Goal: Task Accomplishment & Management: Manage account settings

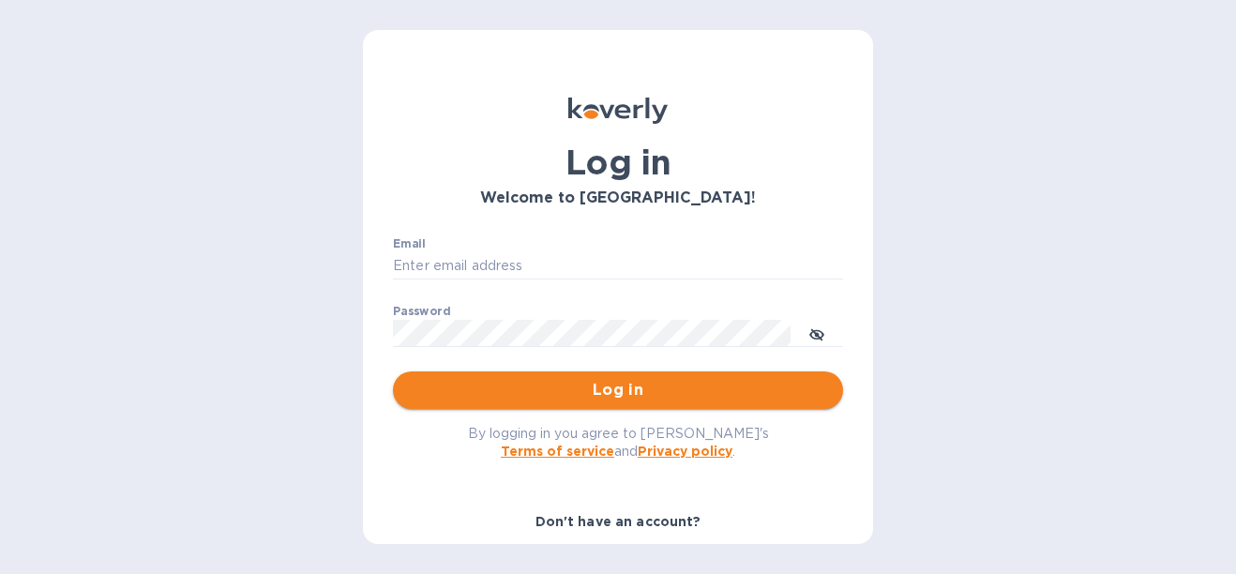
type input "[EMAIL_ADDRESS][DOMAIN_NAME]"
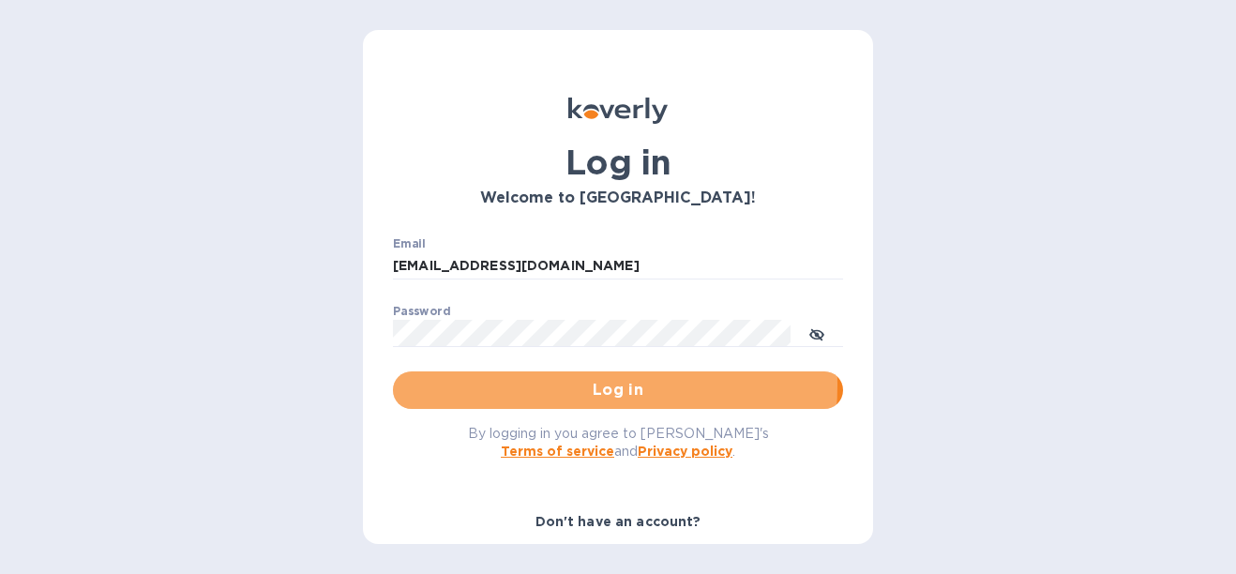
click at [554, 385] on span "Log in" at bounding box center [618, 390] width 420 height 23
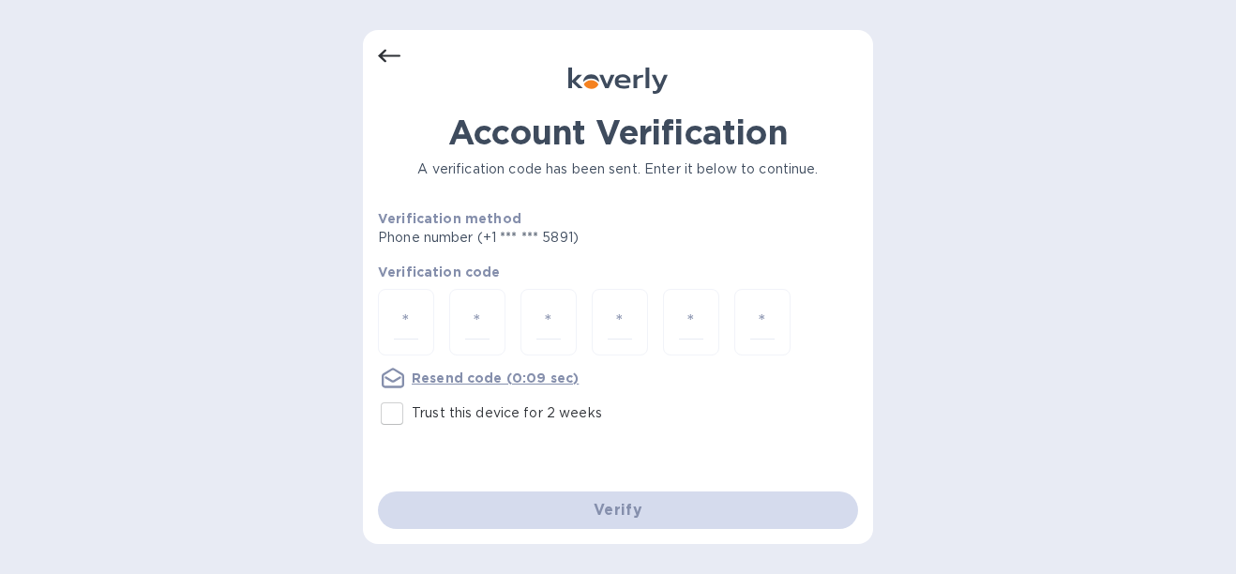
click at [400, 408] on input "Trust this device for 2 weeks" at bounding box center [391, 413] width 39 height 39
checkbox input "true"
click at [417, 316] on input "number" at bounding box center [406, 322] width 24 height 35
type input "3"
type input "4"
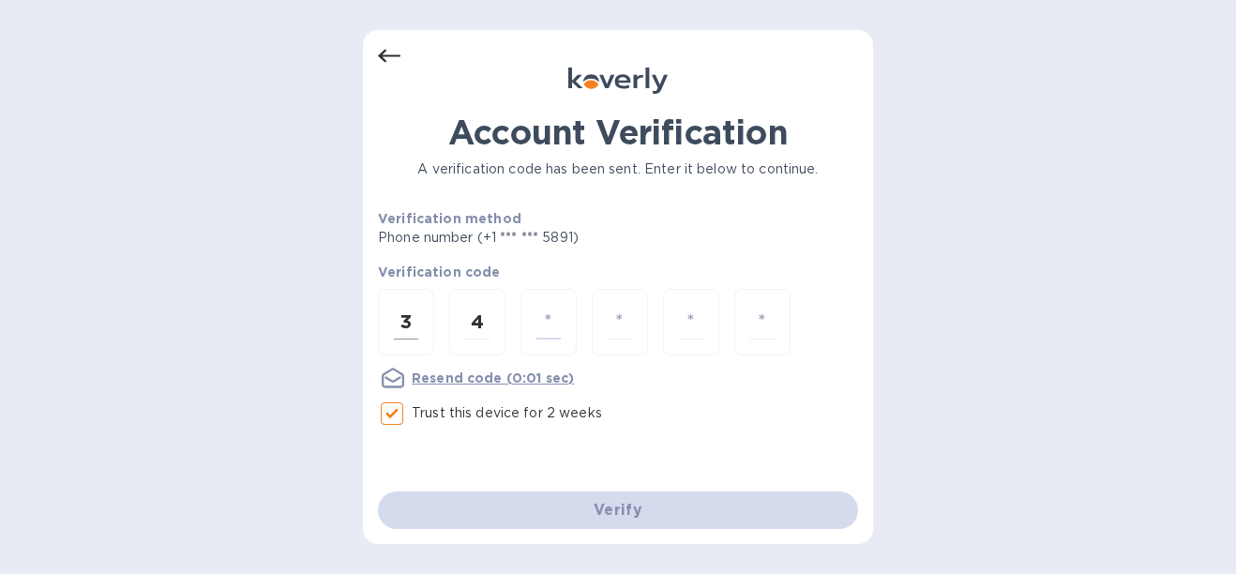
type input "8"
type input "1"
type input "2"
type input "8"
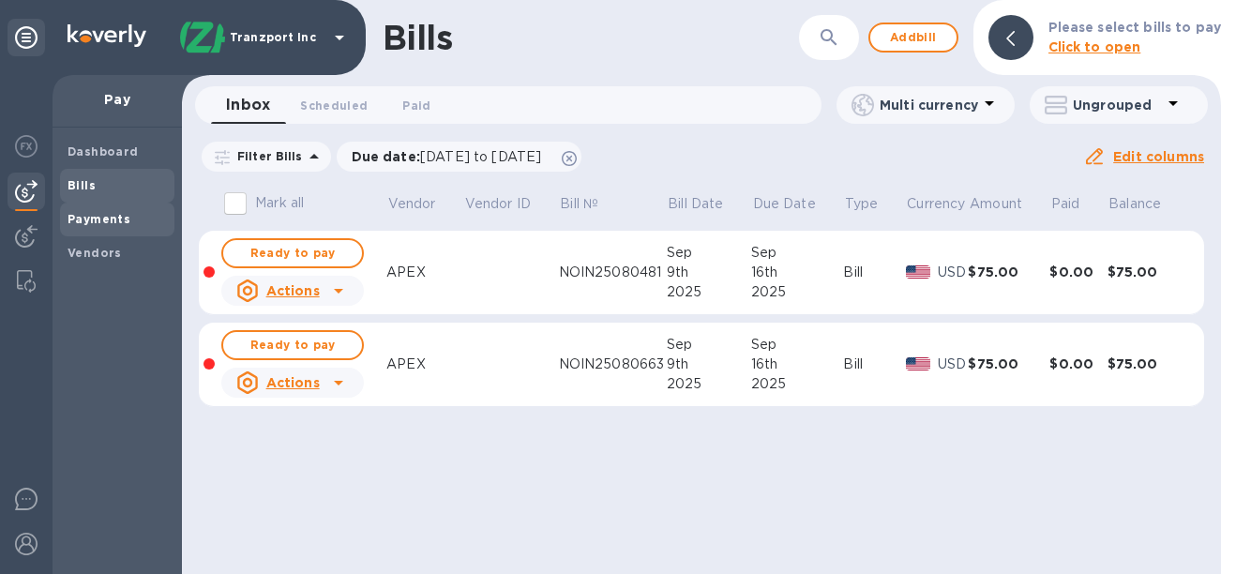
drag, startPoint x: 80, startPoint y: 226, endPoint x: 63, endPoint y: 224, distance: 17.0
click at [80, 224] on span "Payments" at bounding box center [99, 219] width 63 height 19
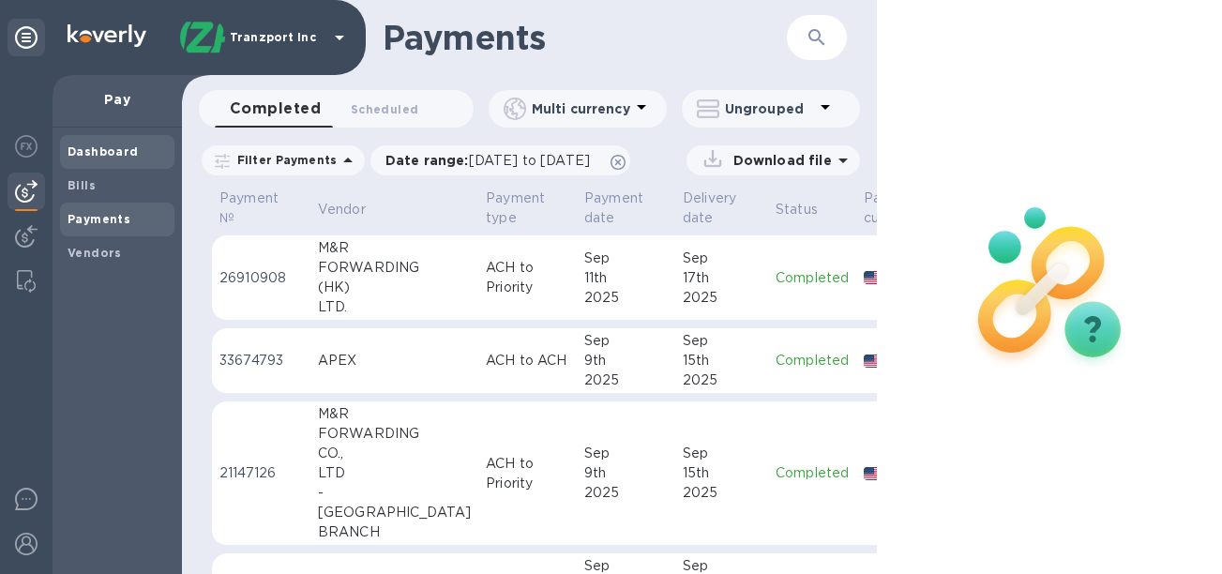
click at [93, 164] on div "Dashboard" at bounding box center [117, 152] width 114 height 34
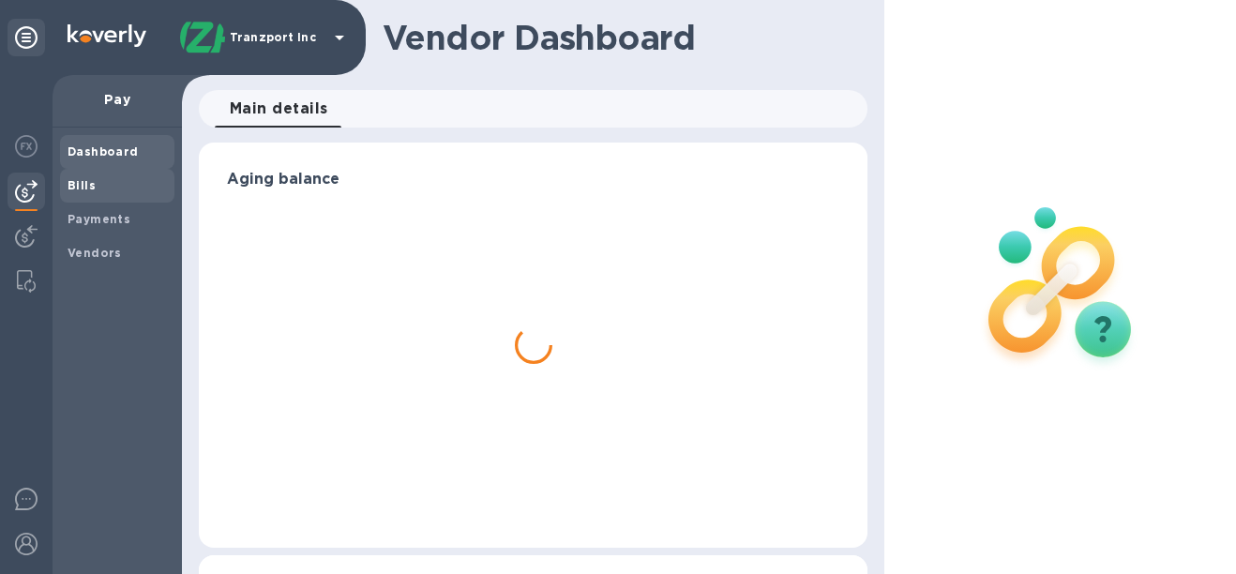
click at [93, 180] on b "Bills" at bounding box center [82, 185] width 28 height 14
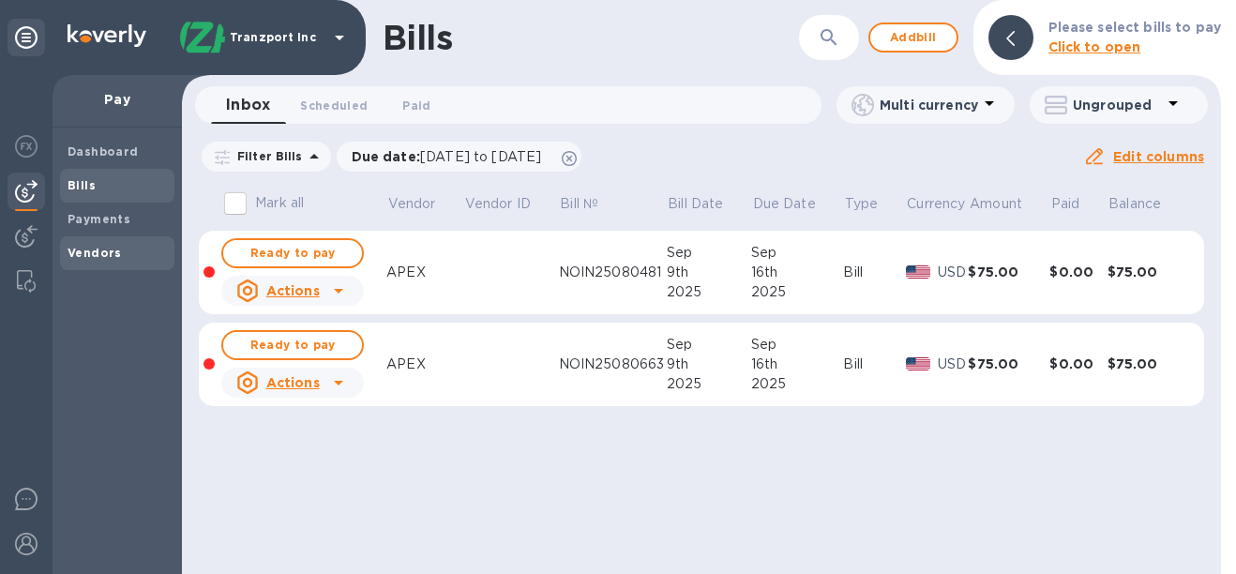
click at [75, 248] on b "Vendors" at bounding box center [95, 253] width 54 height 14
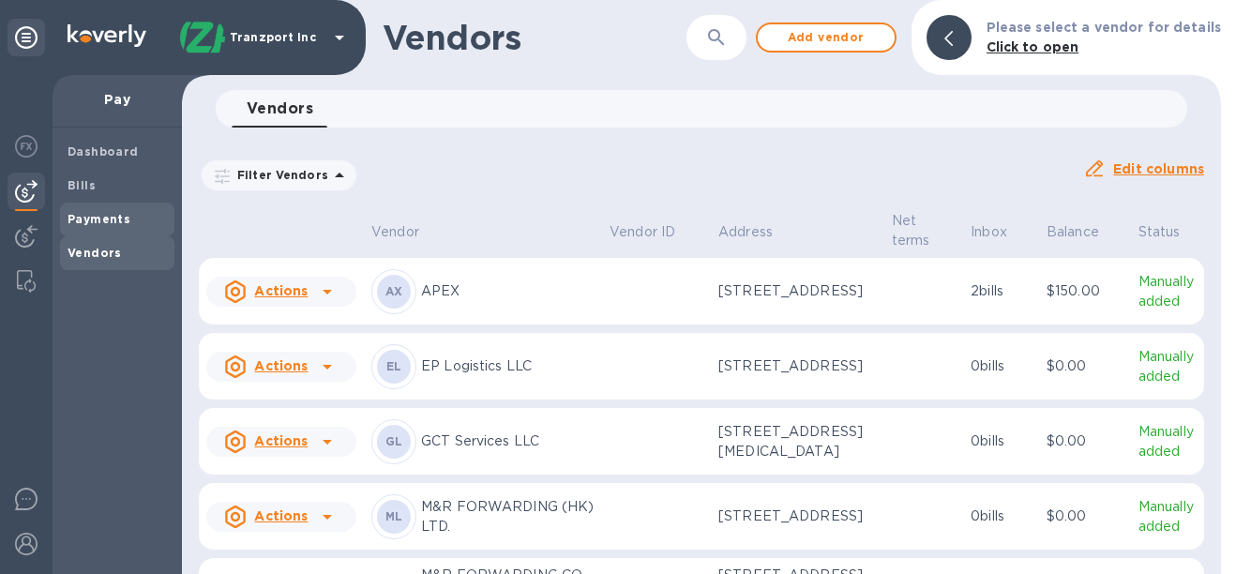
click at [76, 228] on span "Payments" at bounding box center [99, 219] width 63 height 19
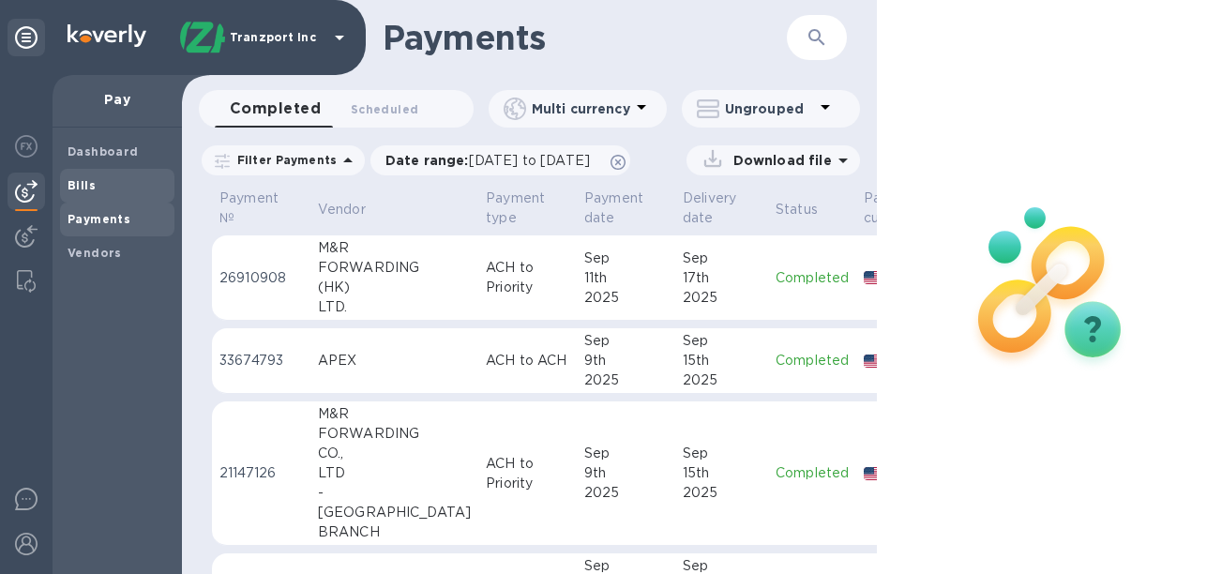
click at [76, 190] on b "Bills" at bounding box center [82, 185] width 28 height 14
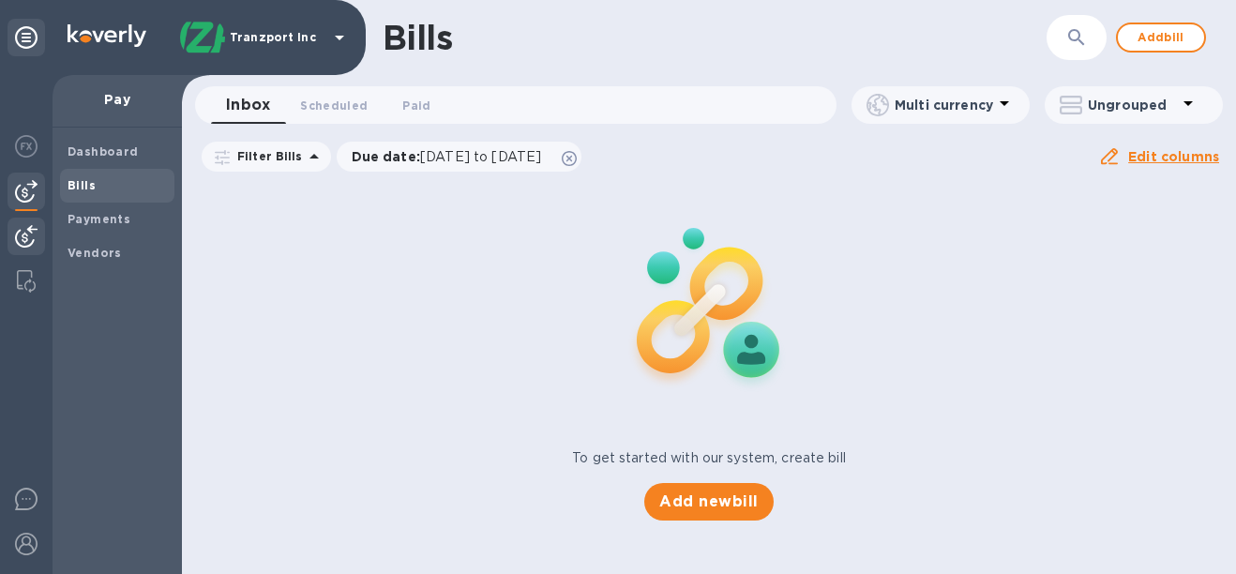
click at [27, 234] on img at bounding box center [26, 236] width 23 height 23
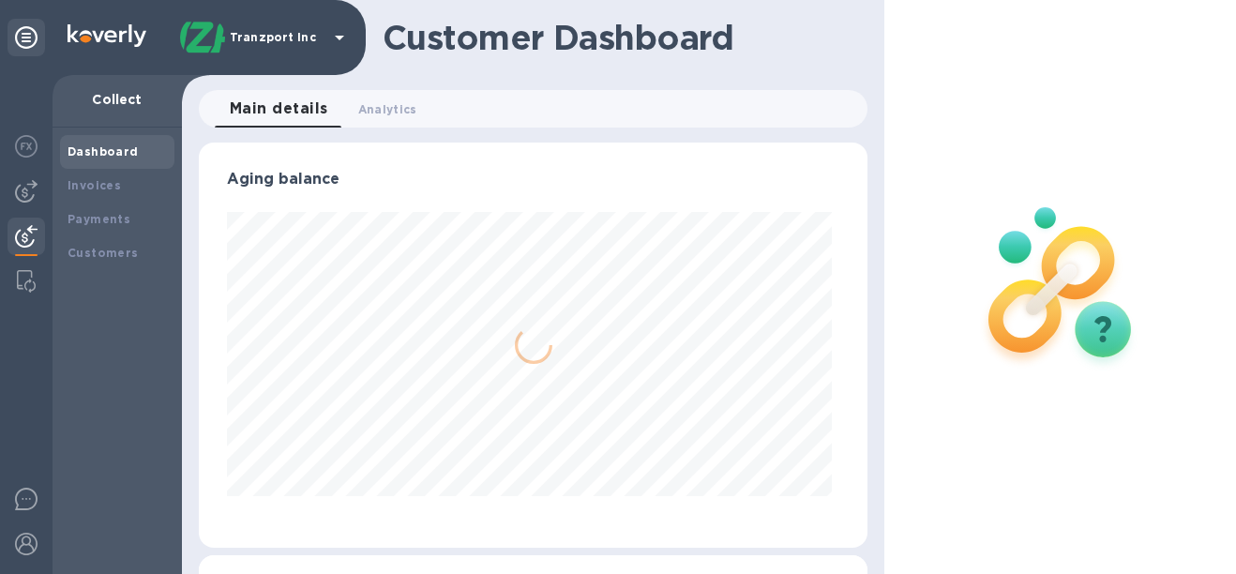
scroll to position [405, 662]
click at [27, 202] on img at bounding box center [26, 191] width 23 height 23
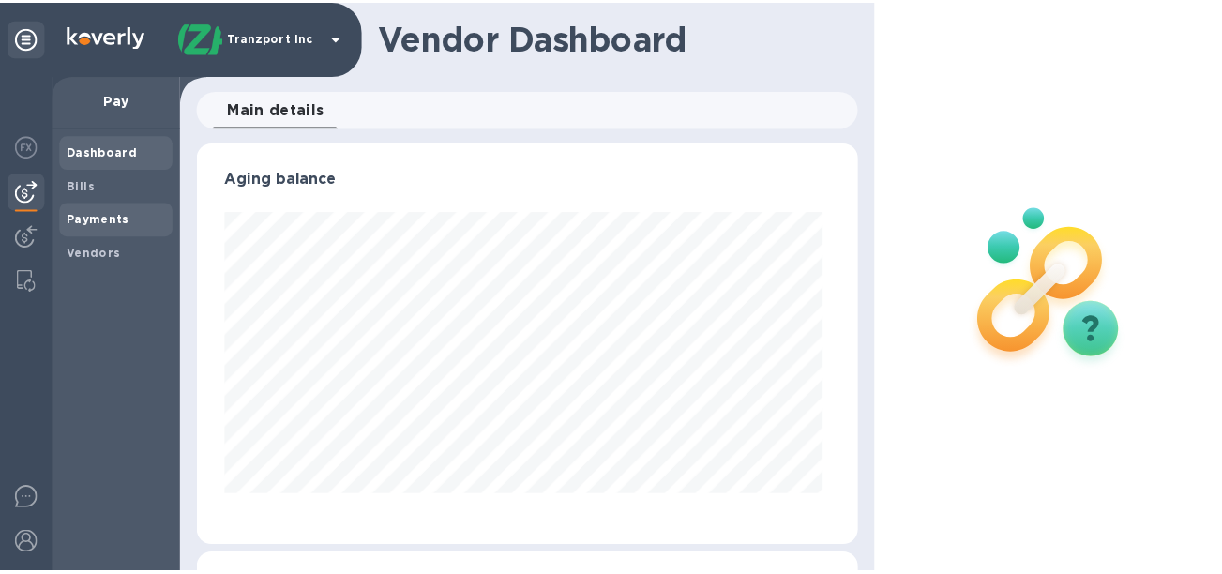
scroll to position [405, 662]
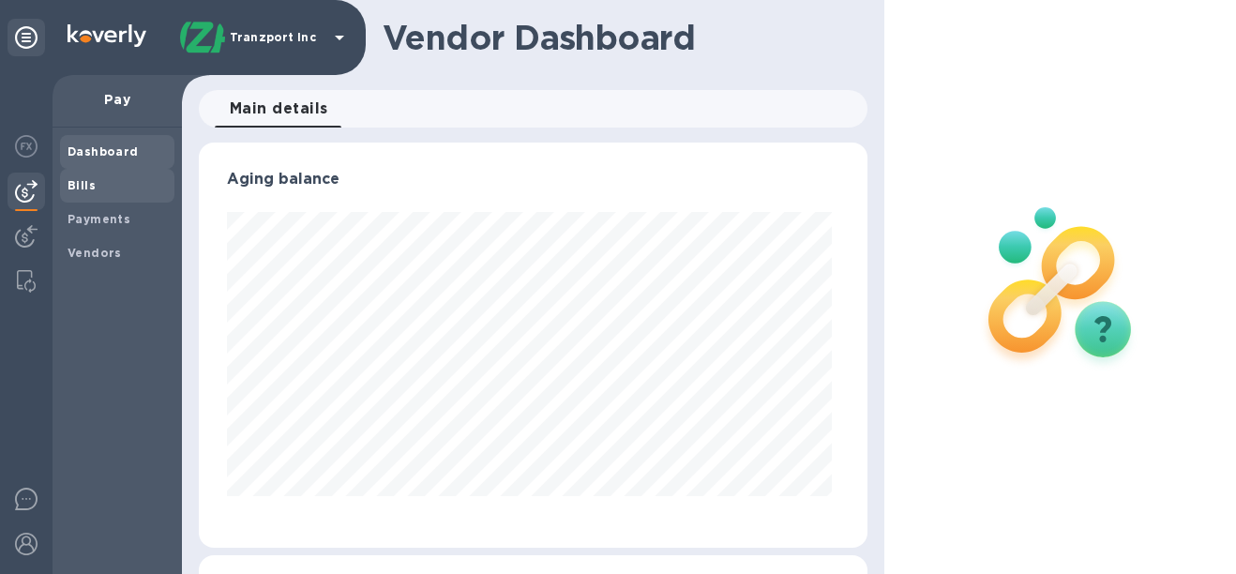
click at [111, 184] on span "Bills" at bounding box center [117, 185] width 99 height 19
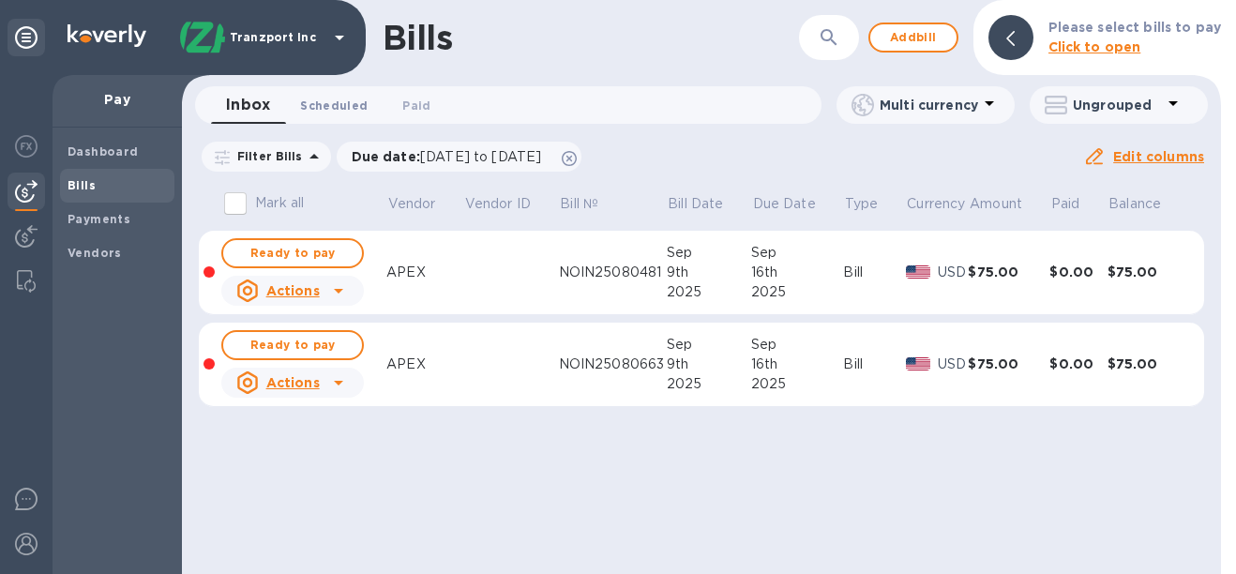
click at [336, 115] on button "Scheduled 0" at bounding box center [334, 105] width 98 height 38
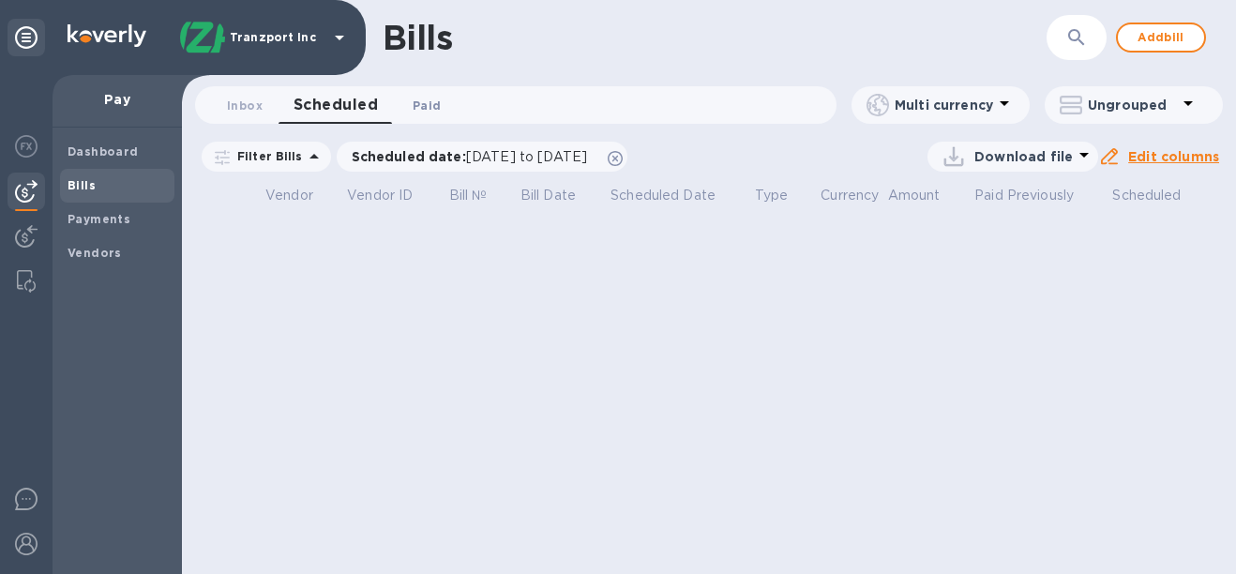
click at [420, 101] on span "Paid 0" at bounding box center [427, 106] width 28 height 20
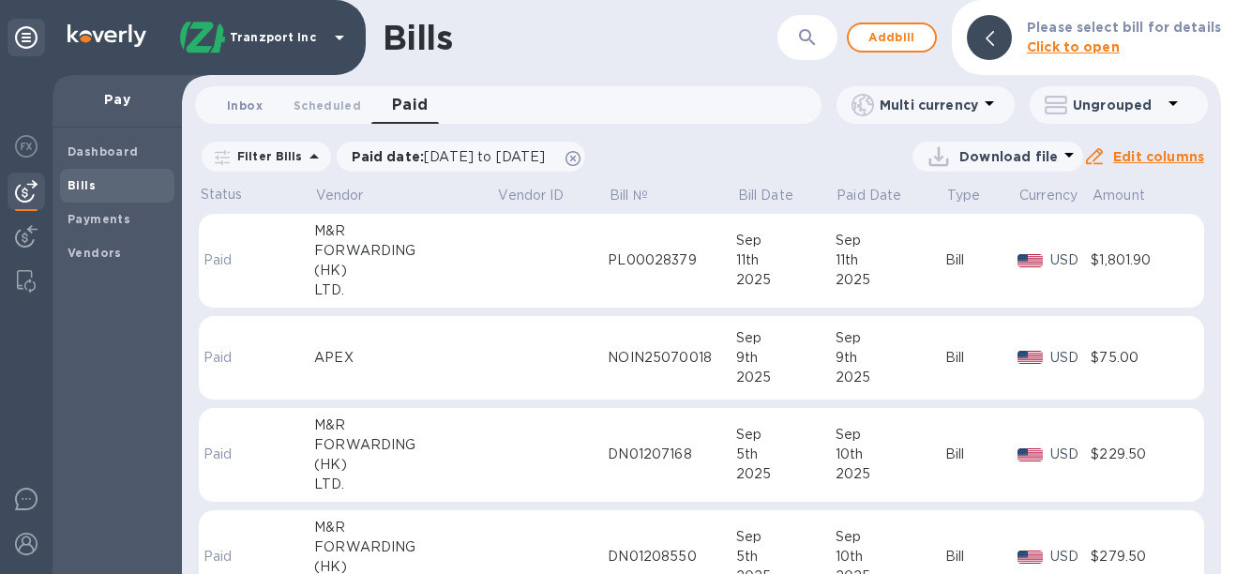
click at [244, 108] on span "Inbox 0" at bounding box center [245, 106] width 36 height 20
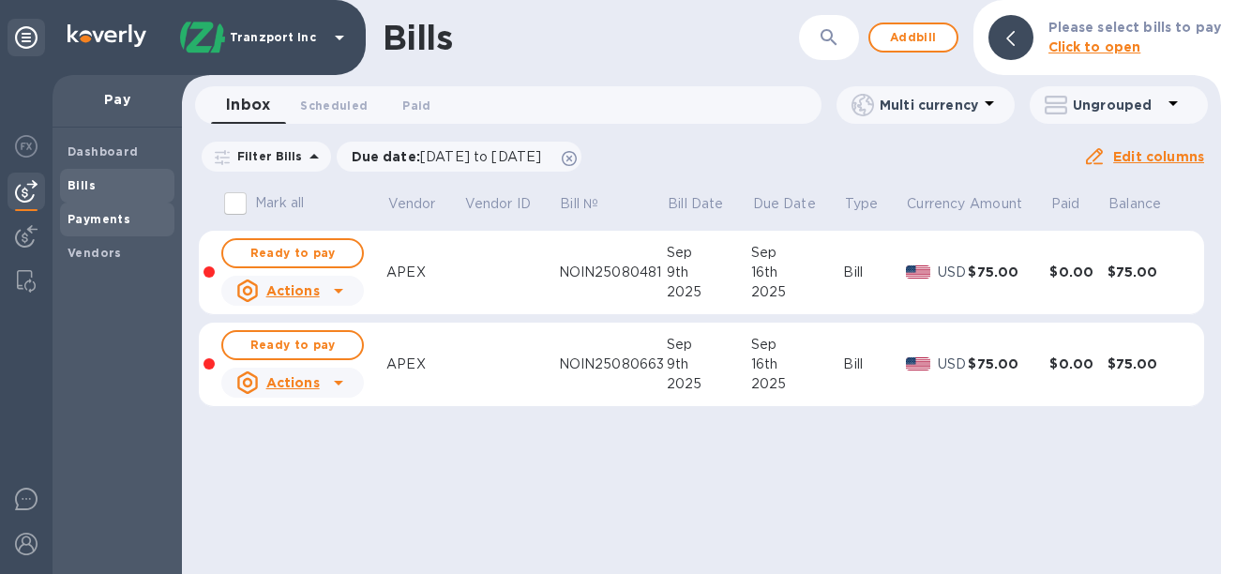
click at [141, 225] on span "Payments" at bounding box center [117, 219] width 99 height 19
